Goal: Information Seeking & Learning: Learn about a topic

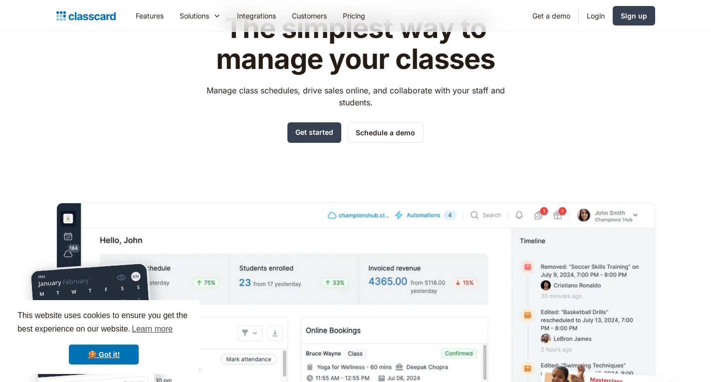
scroll to position [50, 0]
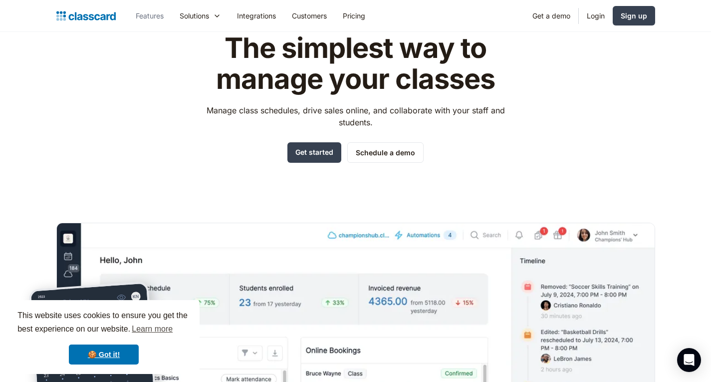
click at [148, 13] on link "Features" at bounding box center [150, 15] width 44 height 22
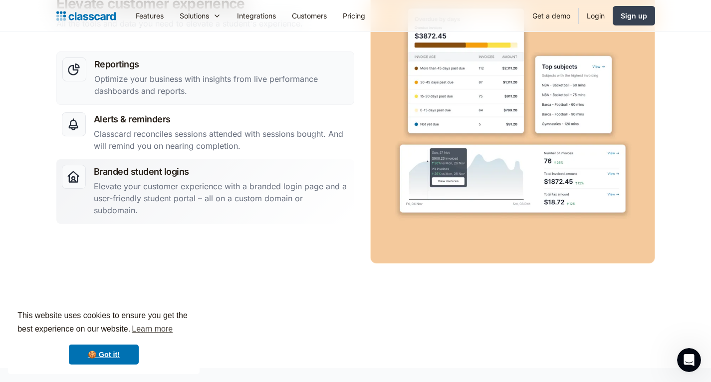
scroll to position [1697, 0]
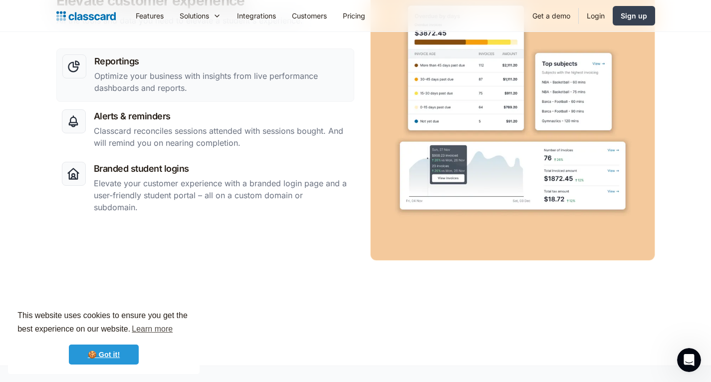
click at [105, 351] on link "🍪 Got it!" at bounding box center [104, 354] width 70 height 20
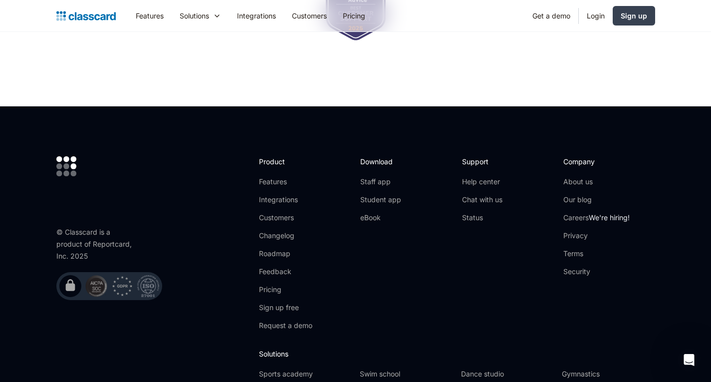
scroll to position [3045, 0]
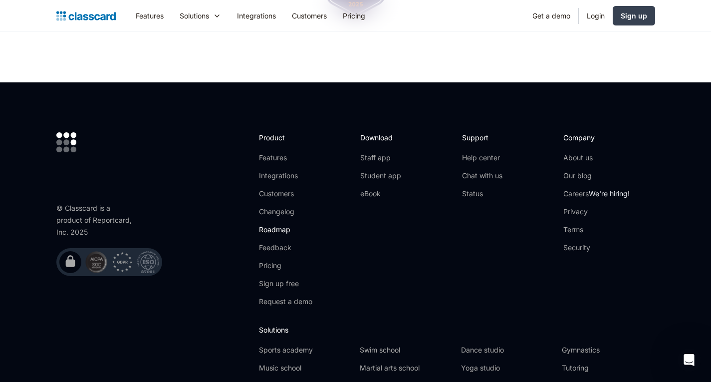
click at [277, 225] on link "Roadmap" at bounding box center [285, 230] width 53 height 10
click at [279, 153] on link "Features" at bounding box center [285, 158] width 53 height 10
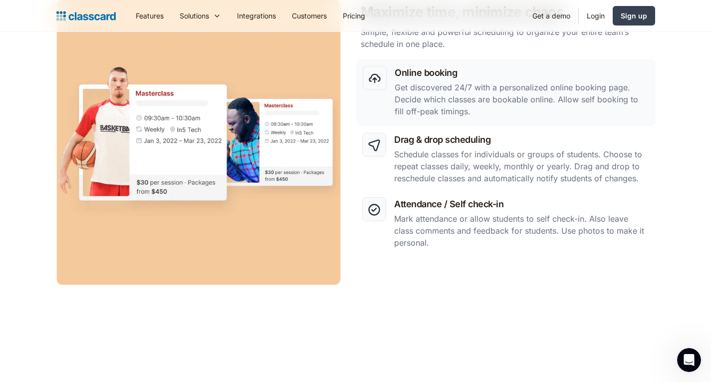
scroll to position [349, 0]
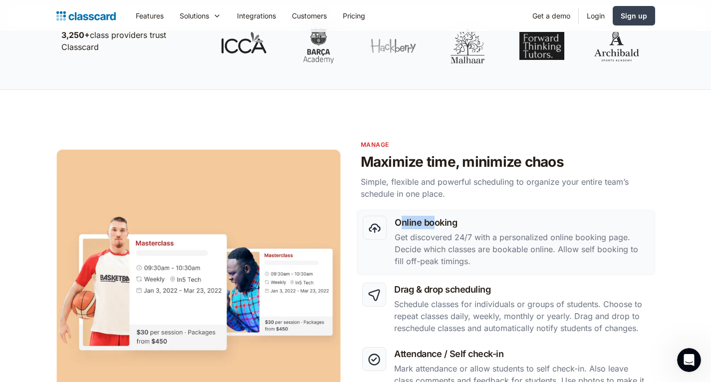
drag, startPoint x: 403, startPoint y: 166, endPoint x: 435, endPoint y: 190, distance: 40.6
click at [435, 190] on div "Online booking Get discovered 24/7 with a personalized online booking page. Dec…" at bounding box center [355, 306] width 599 height 285
click at [434, 179] on div "Online booking Get discovered 24/7 with a personalized online booking page. Dec…" at bounding box center [355, 306] width 599 height 285
click at [556, 221] on div "Online booking Get discovered 24/7 with a personalized online booking page. Dec…" at bounding box center [355, 306] width 599 height 285
click at [600, 239] on p "Get discovered 24/7 with a personalized online booking page. Decide which class…" at bounding box center [522, 249] width 254 height 36
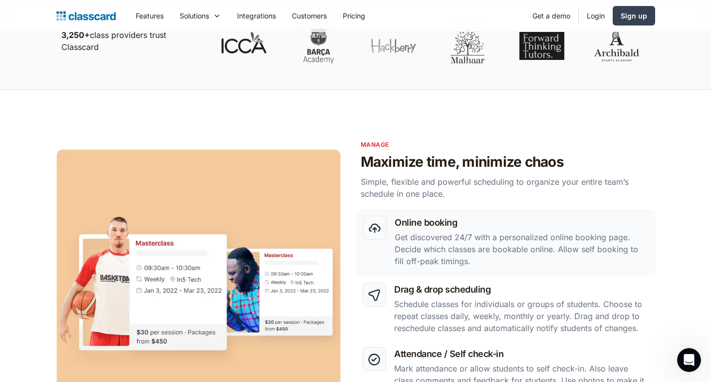
click at [416, 234] on p "Get discovered 24/7 with a personalized online booking page. Decide which class…" at bounding box center [522, 249] width 254 height 36
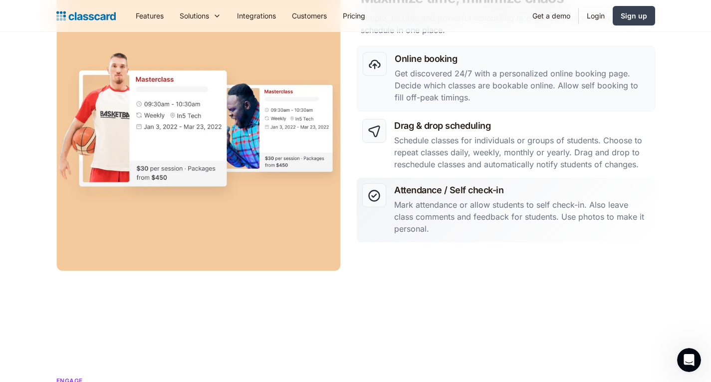
scroll to position [549, 0]
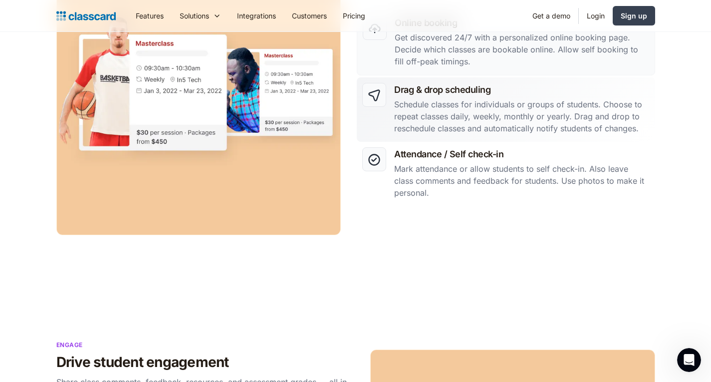
click at [407, 99] on p "Schedule classes for individuals or groups of students. Choose to repeat classe…" at bounding box center [521, 116] width 255 height 36
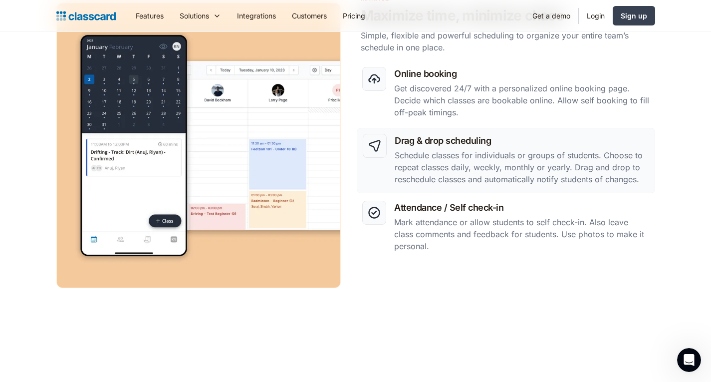
scroll to position [449, 0]
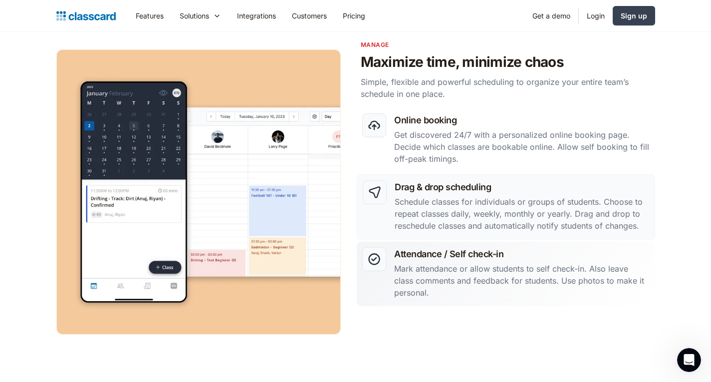
click at [425, 269] on p "Mark attendance or allow students to self check-in. Also leave class comments a…" at bounding box center [521, 281] width 255 height 36
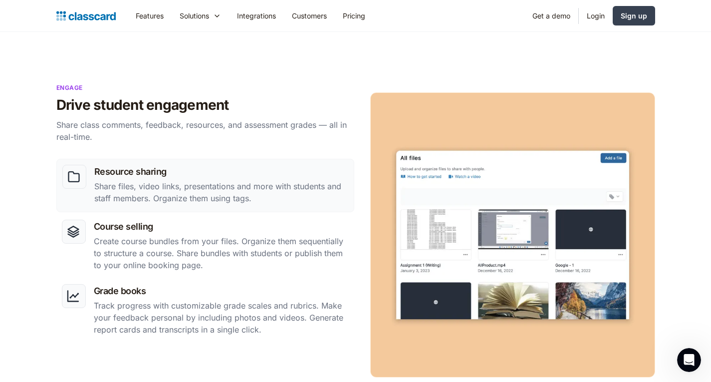
scroll to position [848, 0]
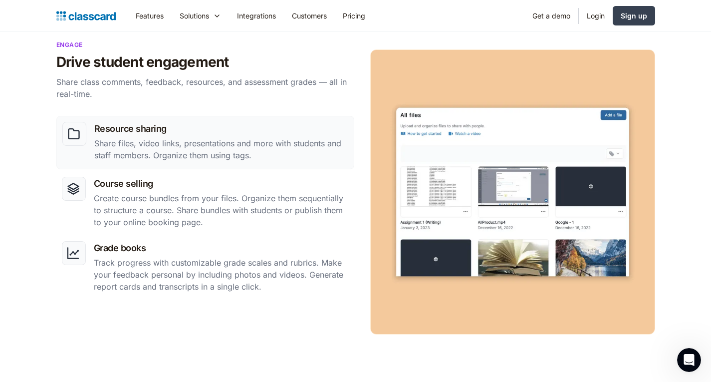
click at [231, 145] on p "Share files, video links, presentations and more with students and staff member…" at bounding box center [221, 149] width 254 height 24
click at [214, 186] on h3 "Course selling" at bounding box center [221, 183] width 255 height 13
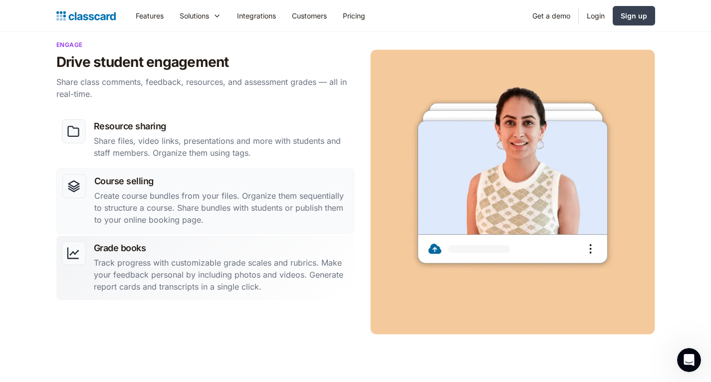
click at [190, 269] on p "Track progress with customizable grade scales and rubrics. Make your feedback p…" at bounding box center [221, 275] width 255 height 36
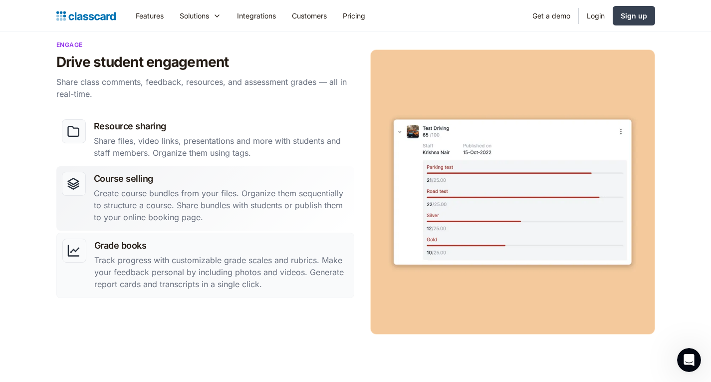
click at [303, 203] on p "Create course bundles from your files. Organize them sequentially to structure …" at bounding box center [221, 205] width 255 height 36
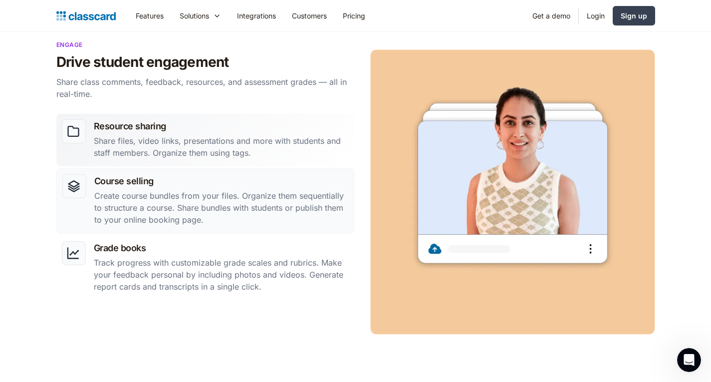
click at [284, 150] on p "Share files, video links, presentations and more with students and staff member…" at bounding box center [221, 147] width 255 height 24
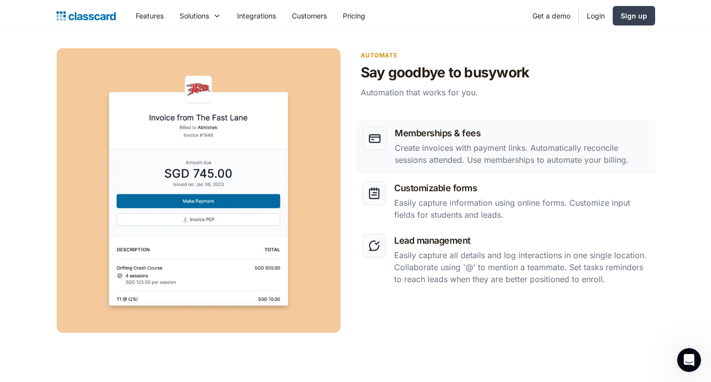
scroll to position [1248, 0]
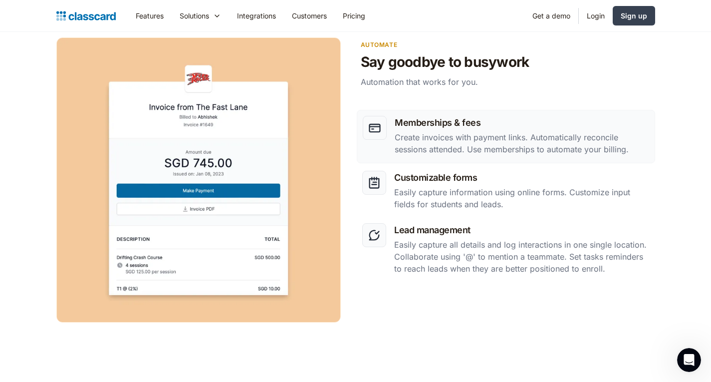
click at [449, 150] on p "Create invoices with payment links. Automatically reconcile sessions attended. …" at bounding box center [522, 143] width 254 height 24
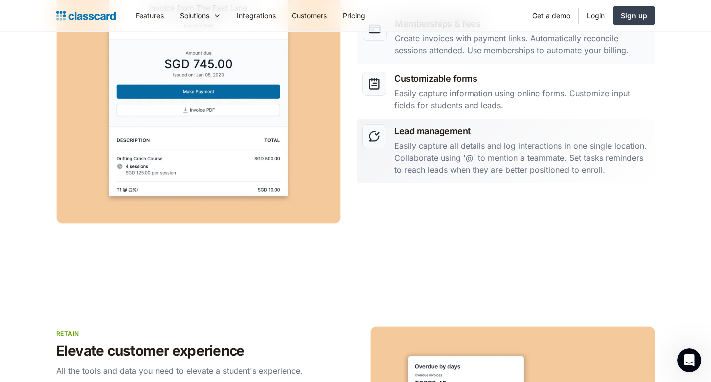
scroll to position [1348, 0]
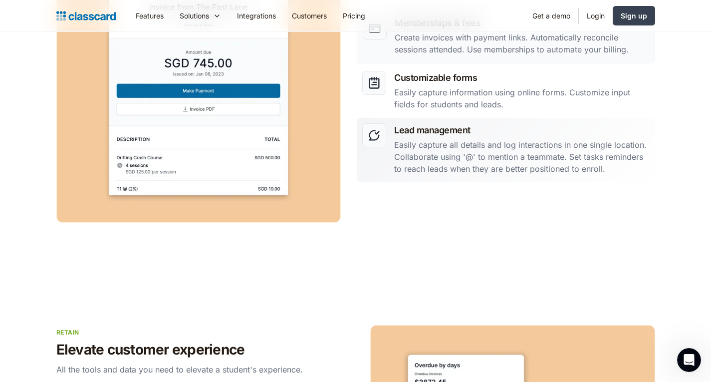
click at [435, 153] on p "Easily capture all details and log interactions in one single location. Collabo…" at bounding box center [521, 157] width 255 height 36
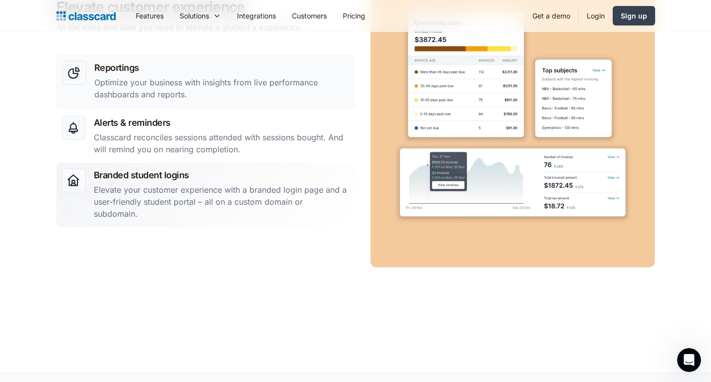
scroll to position [1697, 0]
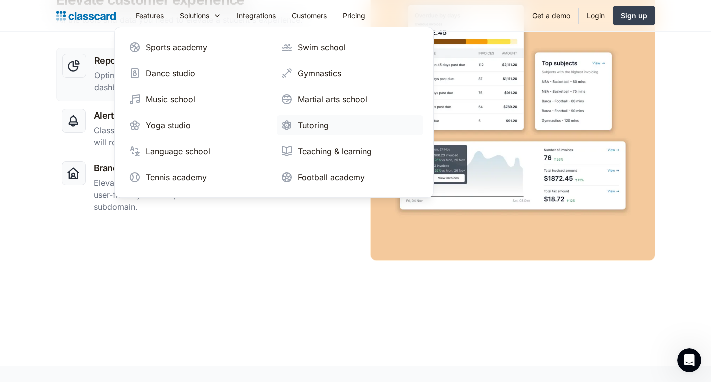
click at [309, 125] on div "Tutoring" at bounding box center [313, 125] width 31 height 12
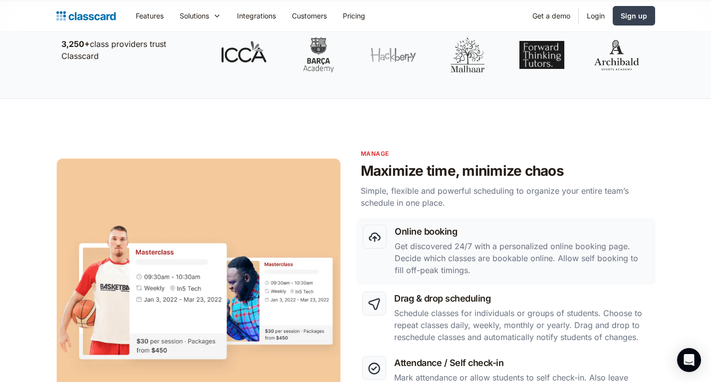
scroll to position [349, 0]
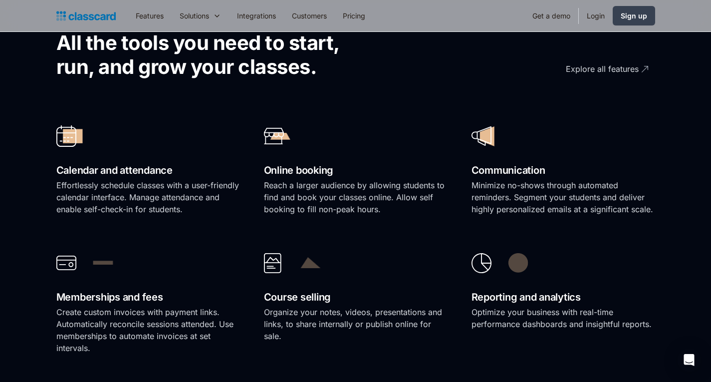
scroll to position [749, 0]
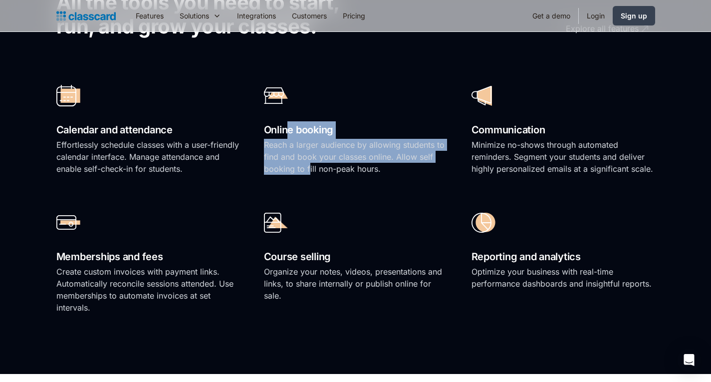
drag, startPoint x: 288, startPoint y: 135, endPoint x: 309, endPoint y: 165, distance: 36.3
click at [309, 165] on div "Online booking Reach a larger audience by allowing students to find and book yo…" at bounding box center [356, 131] width 184 height 107
click at [309, 165] on p "Reach a larger audience by allowing students to find and book your classes onli…" at bounding box center [356, 157] width 184 height 36
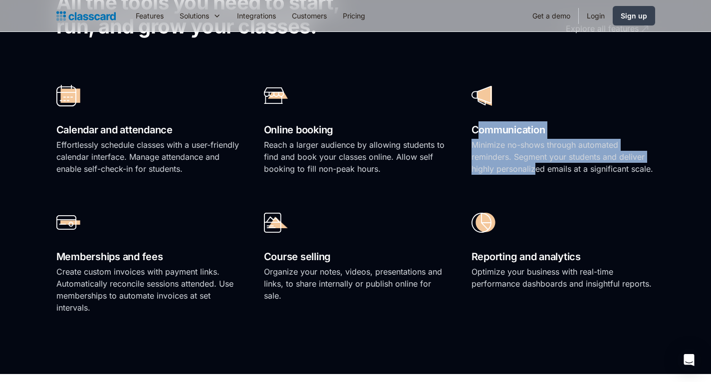
drag, startPoint x: 502, startPoint y: 143, endPoint x: 536, endPoint y: 169, distance: 42.4
click at [536, 169] on div "Communication Minimize no-shows through automated reminders. Segment your stude…" at bounding box center [564, 131] width 184 height 107
click at [536, 169] on p "Minimize no-shows through automated reminders. Segment your students and delive…" at bounding box center [564, 157] width 184 height 36
drag, startPoint x: 500, startPoint y: 126, endPoint x: 525, endPoint y: 164, distance: 45.7
click at [525, 164] on div "Communication Minimize no-shows through automated reminders. Segment your stude…" at bounding box center [564, 131] width 184 height 107
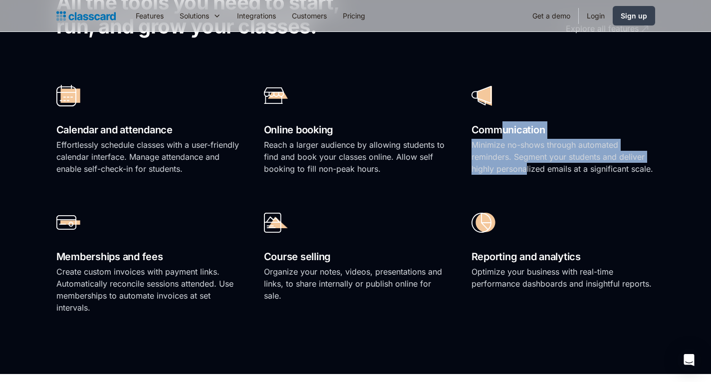
click at [525, 164] on p "Minimize no-shows through automated reminders. Segment your students and delive…" at bounding box center [564, 157] width 184 height 36
drag, startPoint x: 500, startPoint y: 126, endPoint x: 533, endPoint y: 156, distance: 44.5
click at [533, 156] on div "Communication Minimize no-shows through automated reminders. Segment your stude…" at bounding box center [564, 131] width 184 height 107
click at [533, 156] on p "Minimize no-shows through automated reminders. Segment your students and delive…" at bounding box center [564, 157] width 184 height 36
drag, startPoint x: 577, startPoint y: 168, endPoint x: 469, endPoint y: 126, distance: 116.3
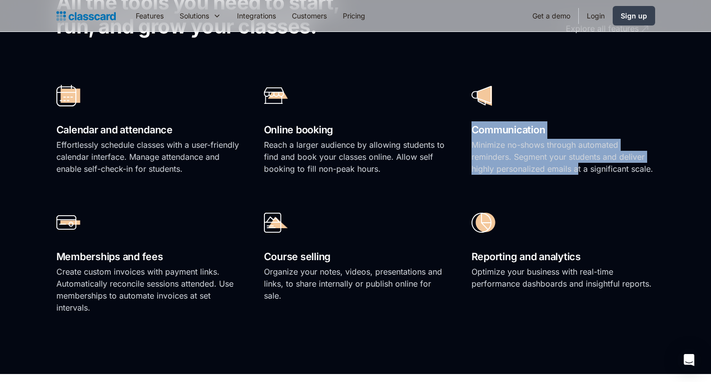
click at [469, 126] on div "Calendar and attendance Effortlessly schedule classes with a user-friendly cale…" at bounding box center [355, 197] width 599 height 254
click at [470, 125] on div "Calendar and attendance Effortlessly schedule classes with a user-friendly cale…" at bounding box center [355, 197] width 599 height 254
click at [508, 129] on h2 "Communication" at bounding box center [564, 129] width 184 height 17
drag, startPoint x: 506, startPoint y: 130, endPoint x: 565, endPoint y: 171, distance: 72.4
click at [565, 171] on div "Communication Minimize no-shows through automated reminders. Segment your stude…" at bounding box center [564, 131] width 184 height 107
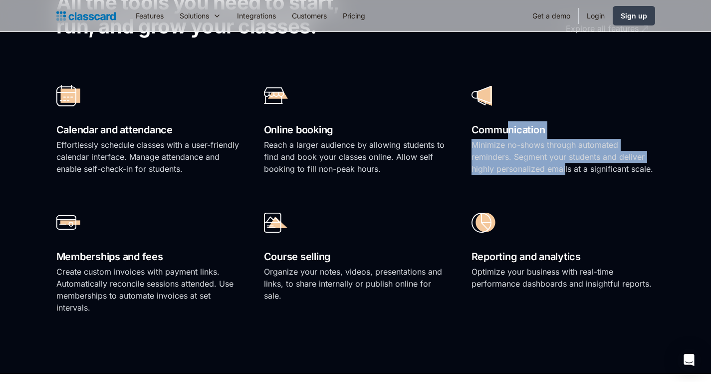
click at [565, 171] on p "Minimize no-shows through automated reminders. Segment your students and delive…" at bounding box center [564, 157] width 184 height 36
drag, startPoint x: 575, startPoint y: 168, endPoint x: 508, endPoint y: 132, distance: 76.4
click at [508, 132] on div "Communication Minimize no-shows through automated reminders. Segment your stude…" at bounding box center [564, 131] width 184 height 107
click at [508, 132] on h2 "Communication" at bounding box center [564, 129] width 184 height 17
drag, startPoint x: 508, startPoint y: 130, endPoint x: 571, endPoint y: 172, distance: 75.7
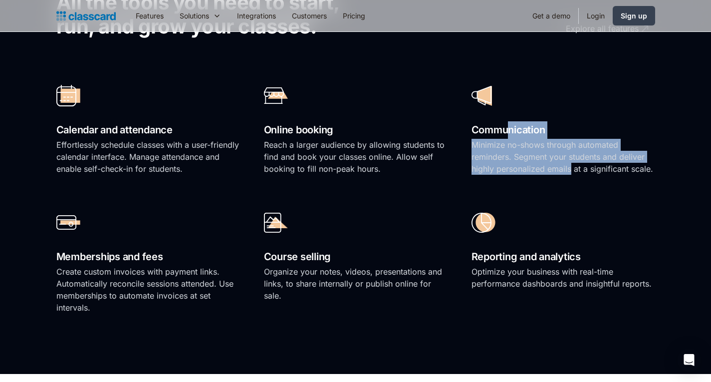
click at [571, 172] on div "Communication Minimize no-shows through automated reminders. Segment your stude…" at bounding box center [564, 131] width 184 height 107
click at [570, 169] on p "Minimize no-shows through automated reminders. Segment your students and delive…" at bounding box center [564, 157] width 184 height 36
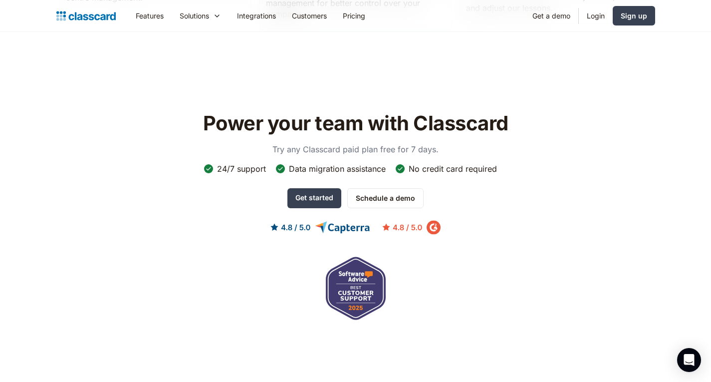
scroll to position [3144, 0]
